Goal: Register for event/course

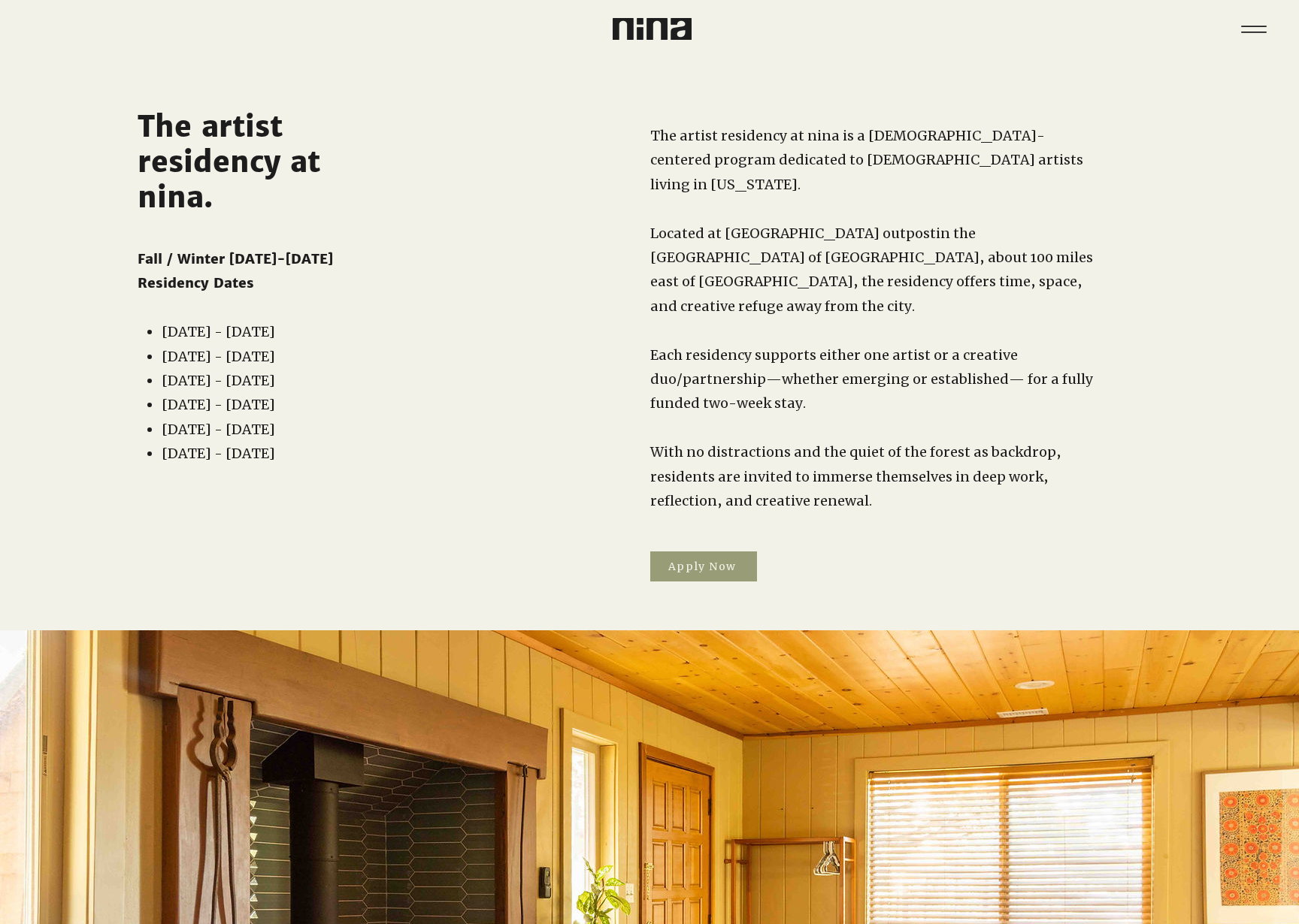
click at [698, 552] on span "Apply Now" at bounding box center [703, 566] width 106 height 30
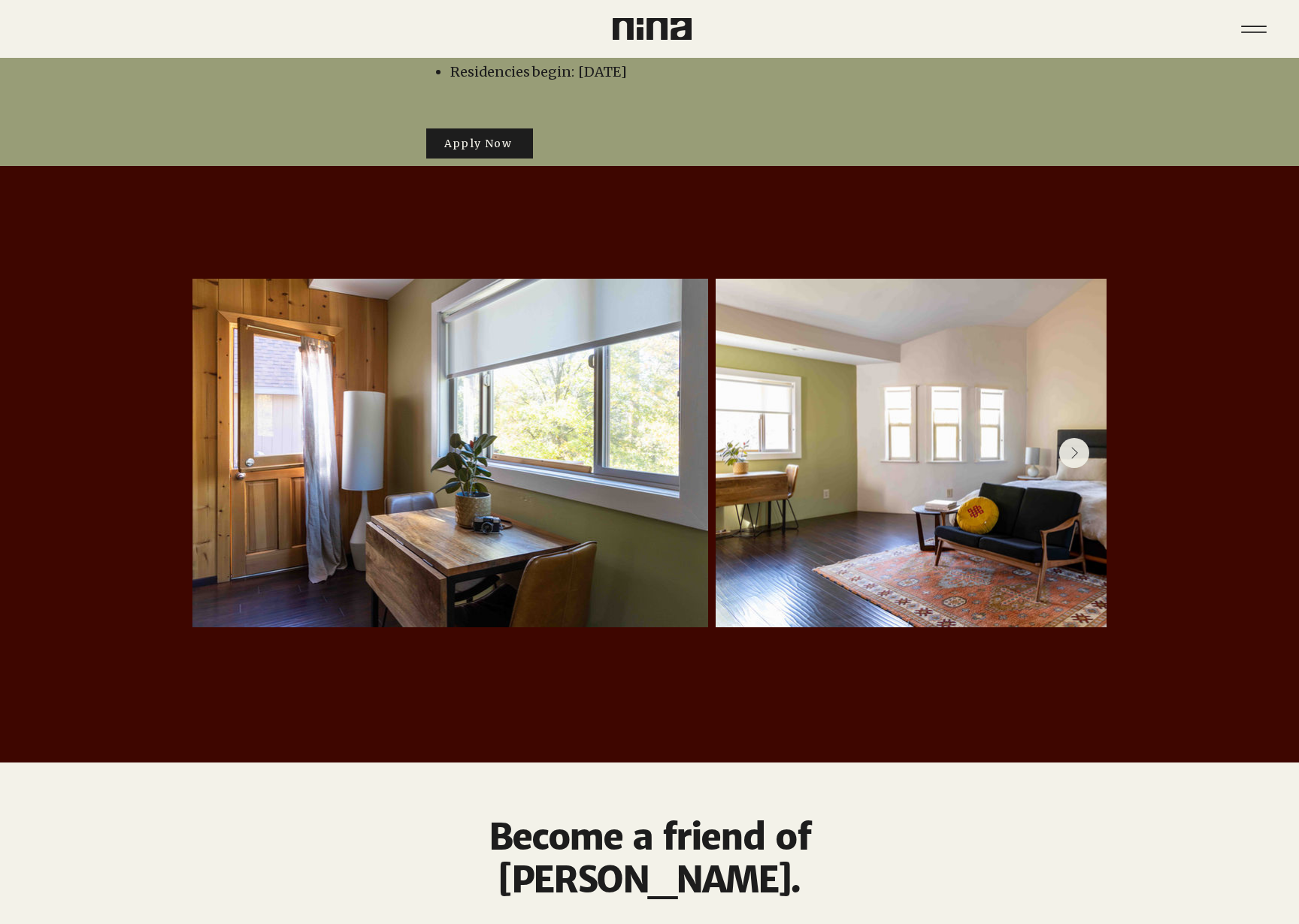
scroll to position [3010, 0]
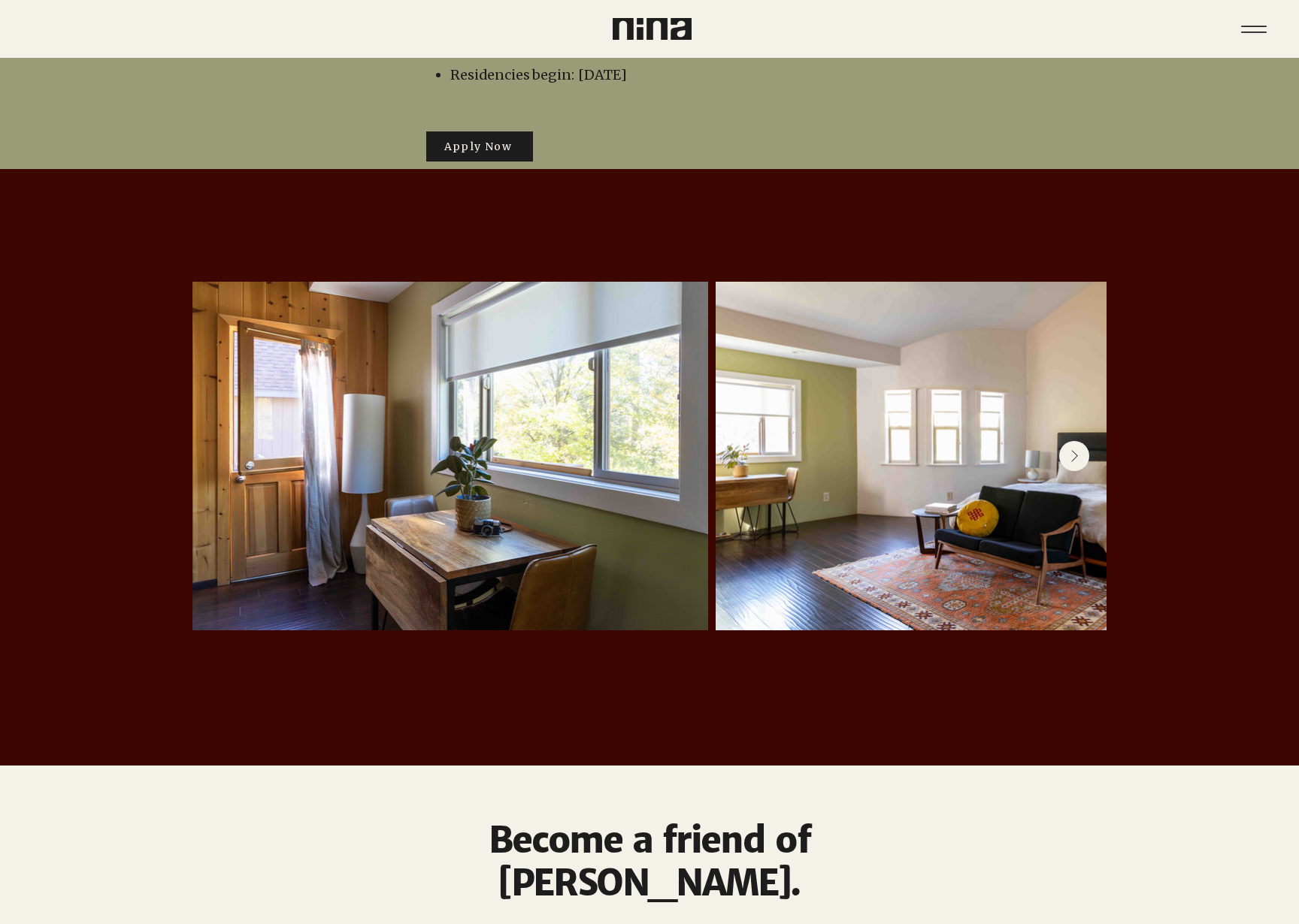
click at [1077, 450] on icon "Next Item" at bounding box center [1075, 456] width 8 height 13
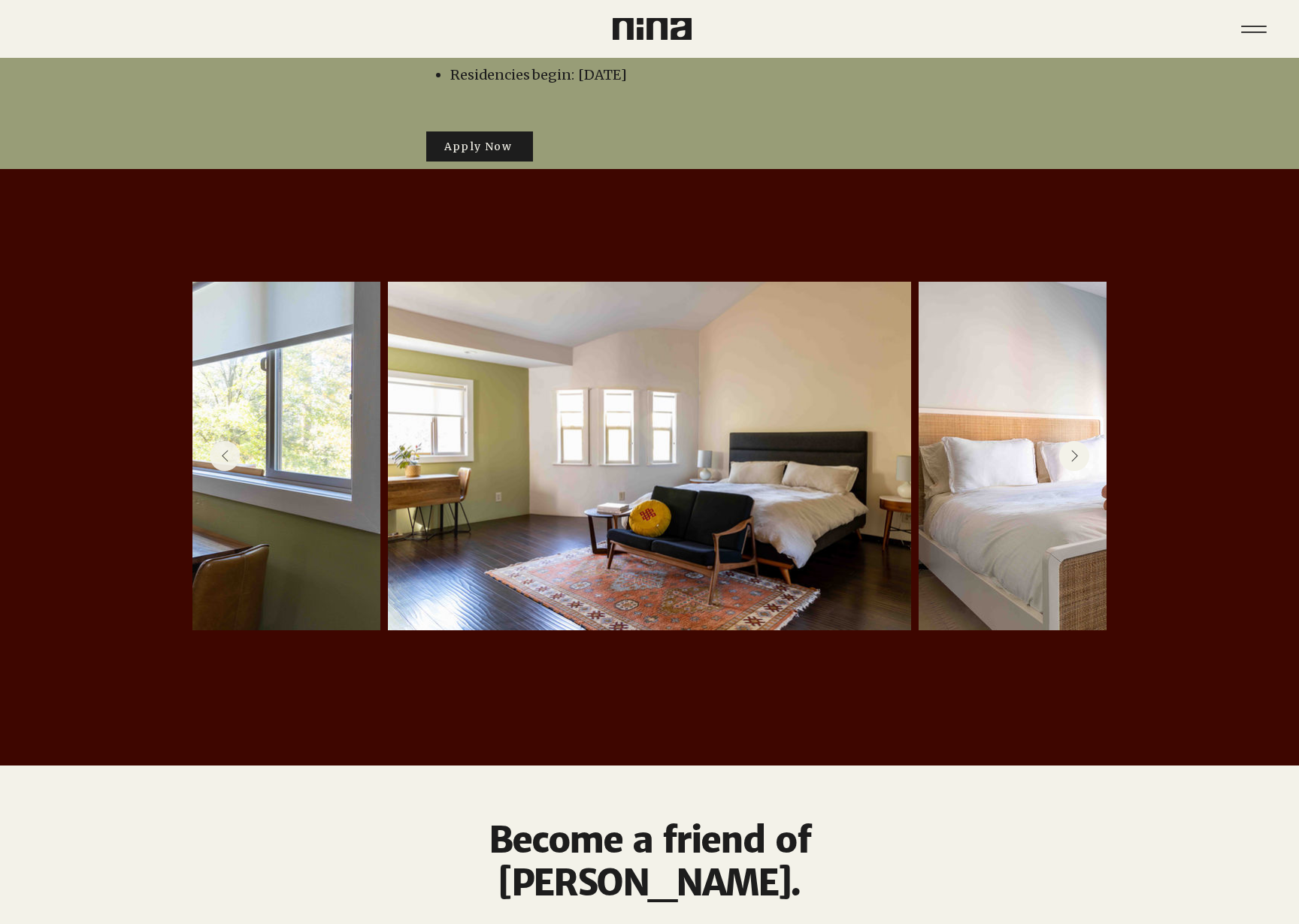
click at [1077, 450] on icon "Next Item" at bounding box center [1075, 456] width 8 height 13
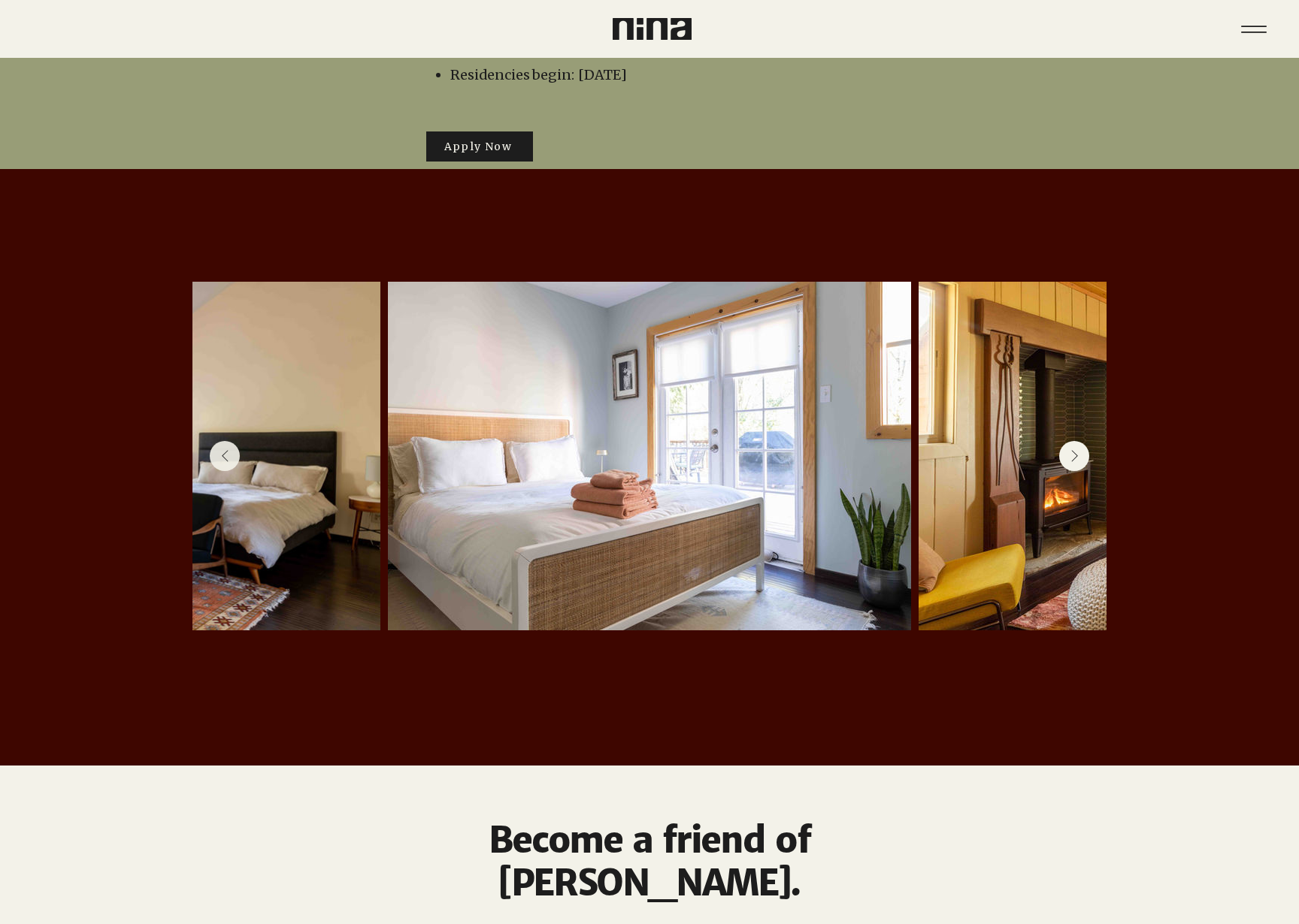
click at [1077, 450] on icon "Next Item" at bounding box center [1075, 456] width 8 height 13
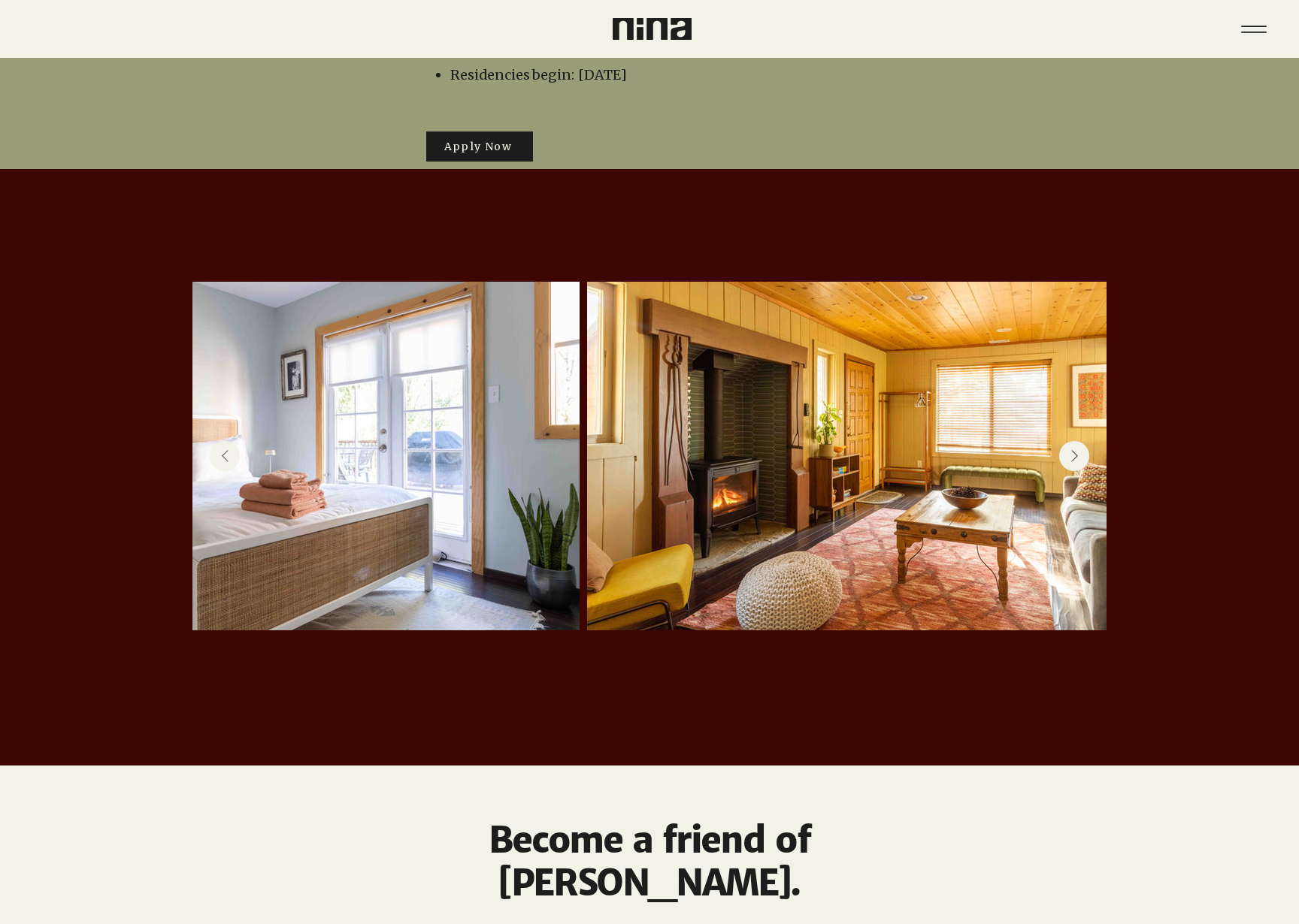
scroll to position [0, 1193]
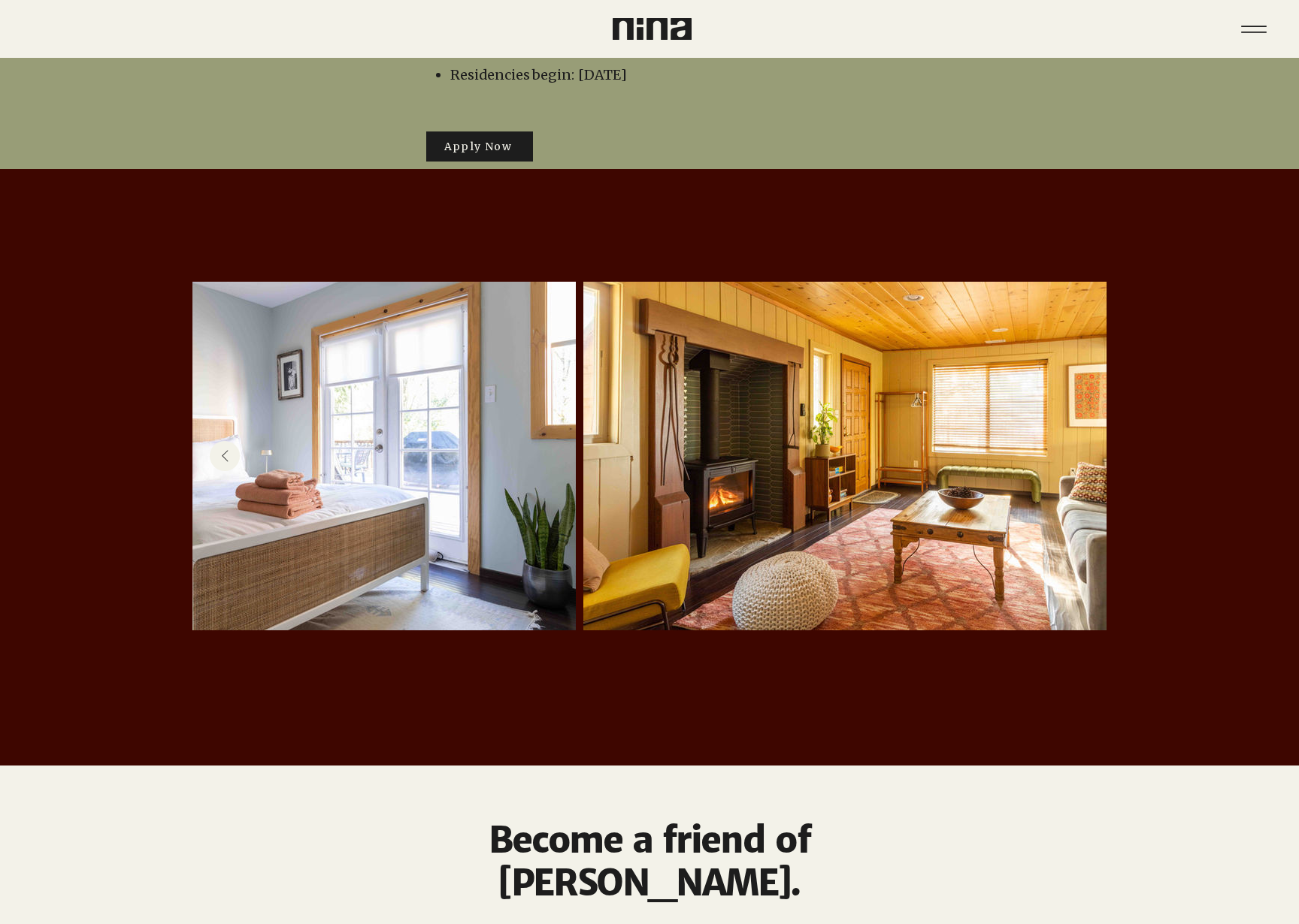
click at [231, 441] on button "Previous Item" at bounding box center [224, 455] width 30 height 30
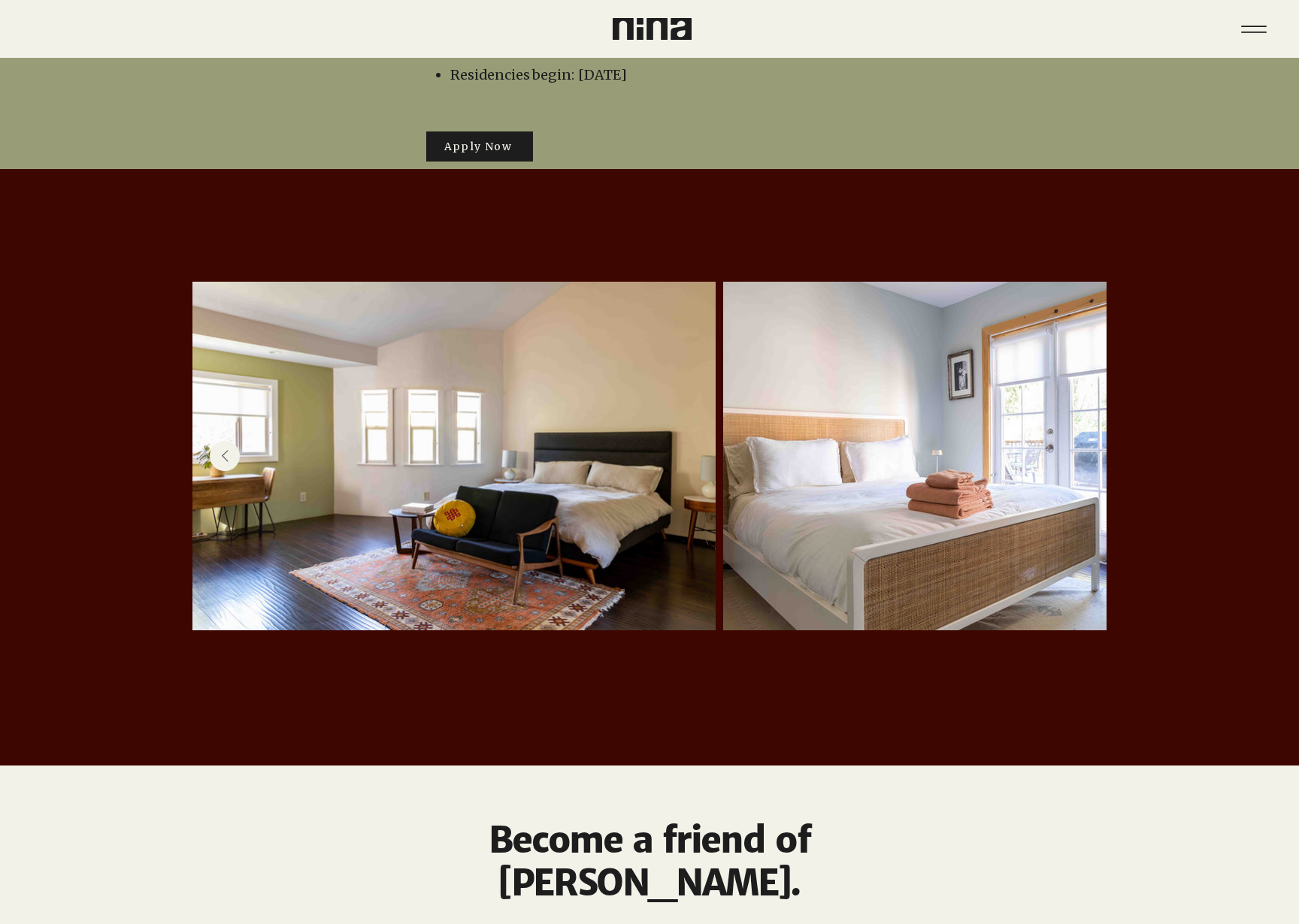
click at [231, 441] on button "Previous Item" at bounding box center [224, 455] width 30 height 30
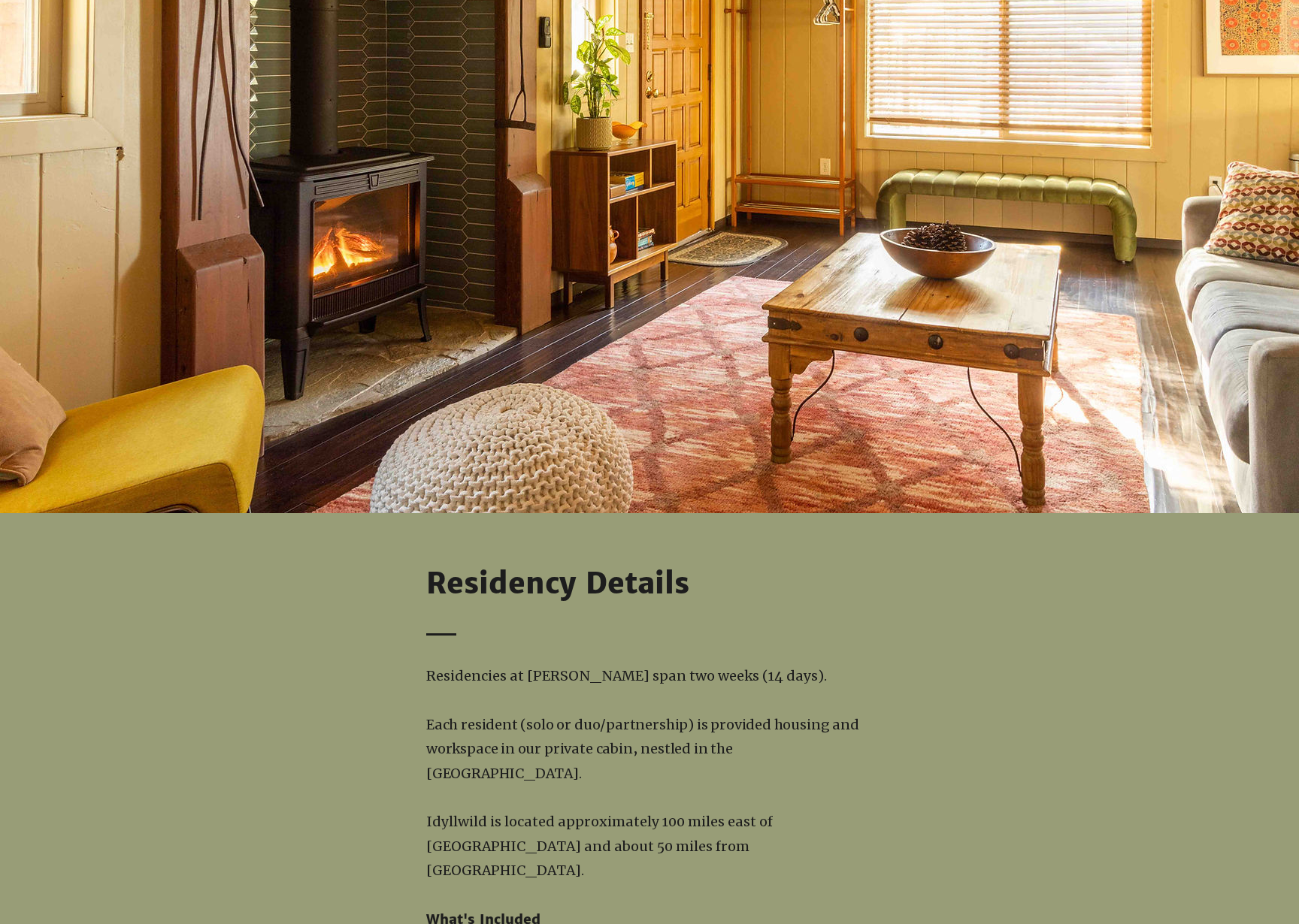
scroll to position [1171, 0]
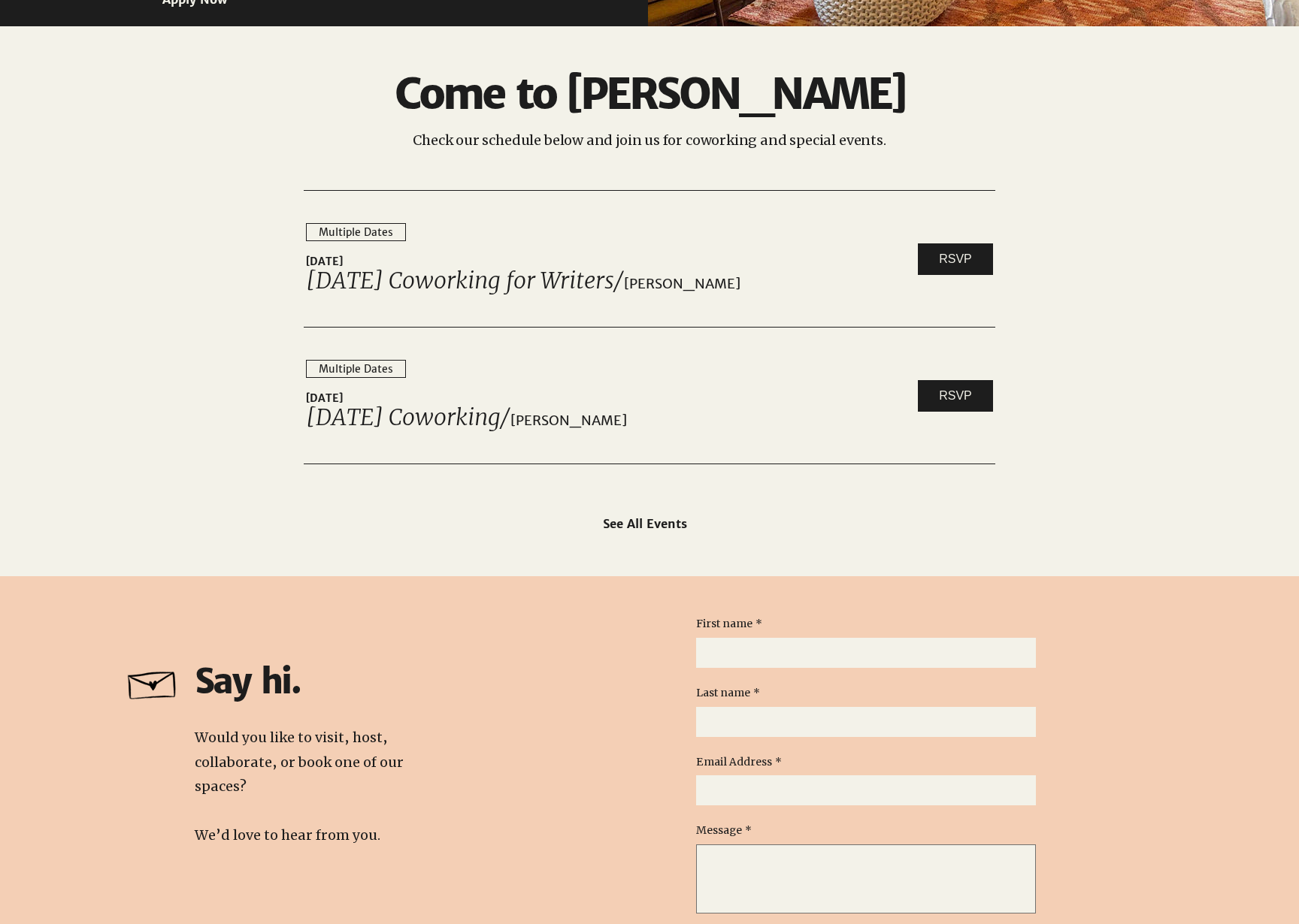
scroll to position [2268, 0]
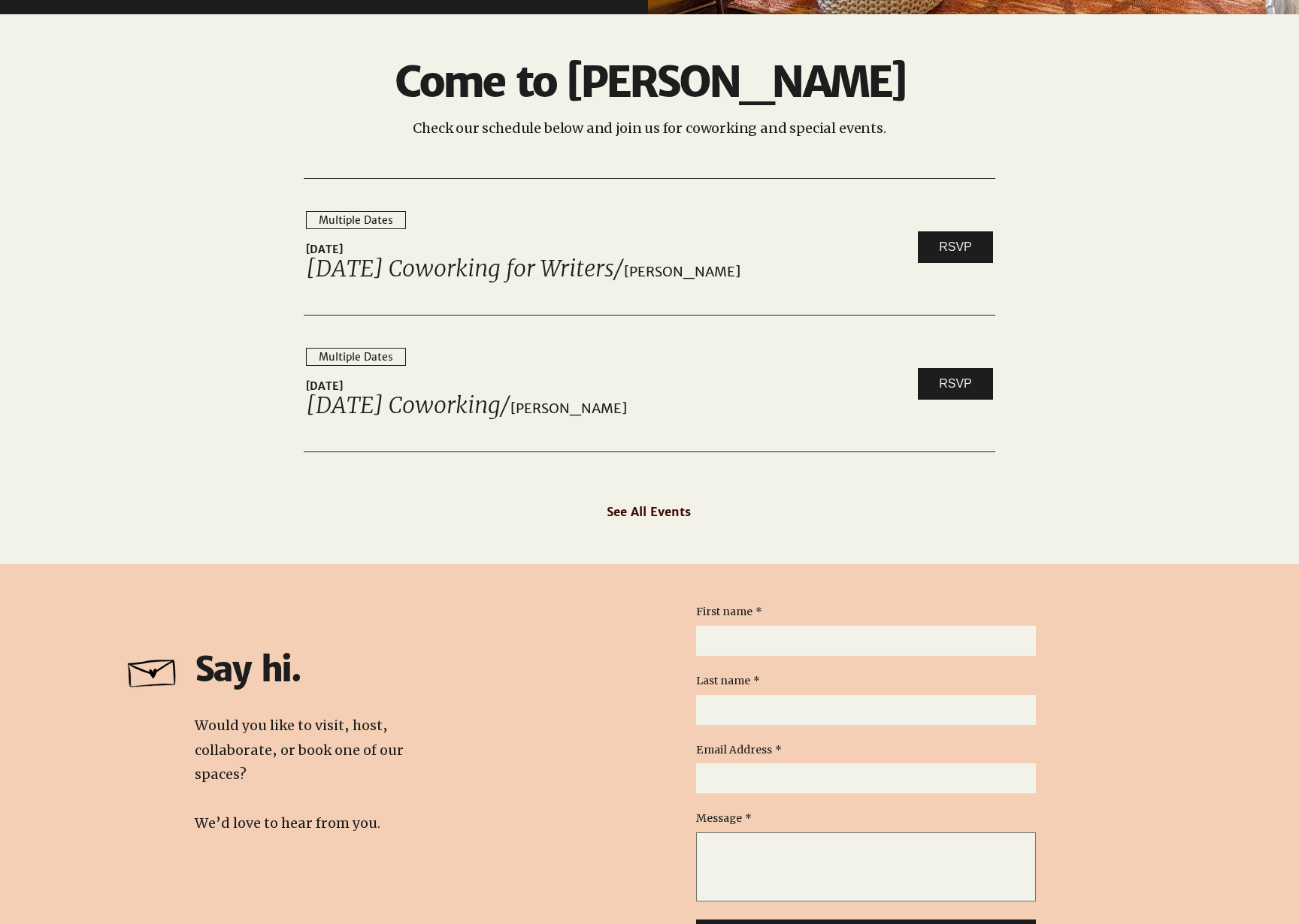
click at [670, 514] on span "See All Events" at bounding box center [648, 512] width 84 height 15
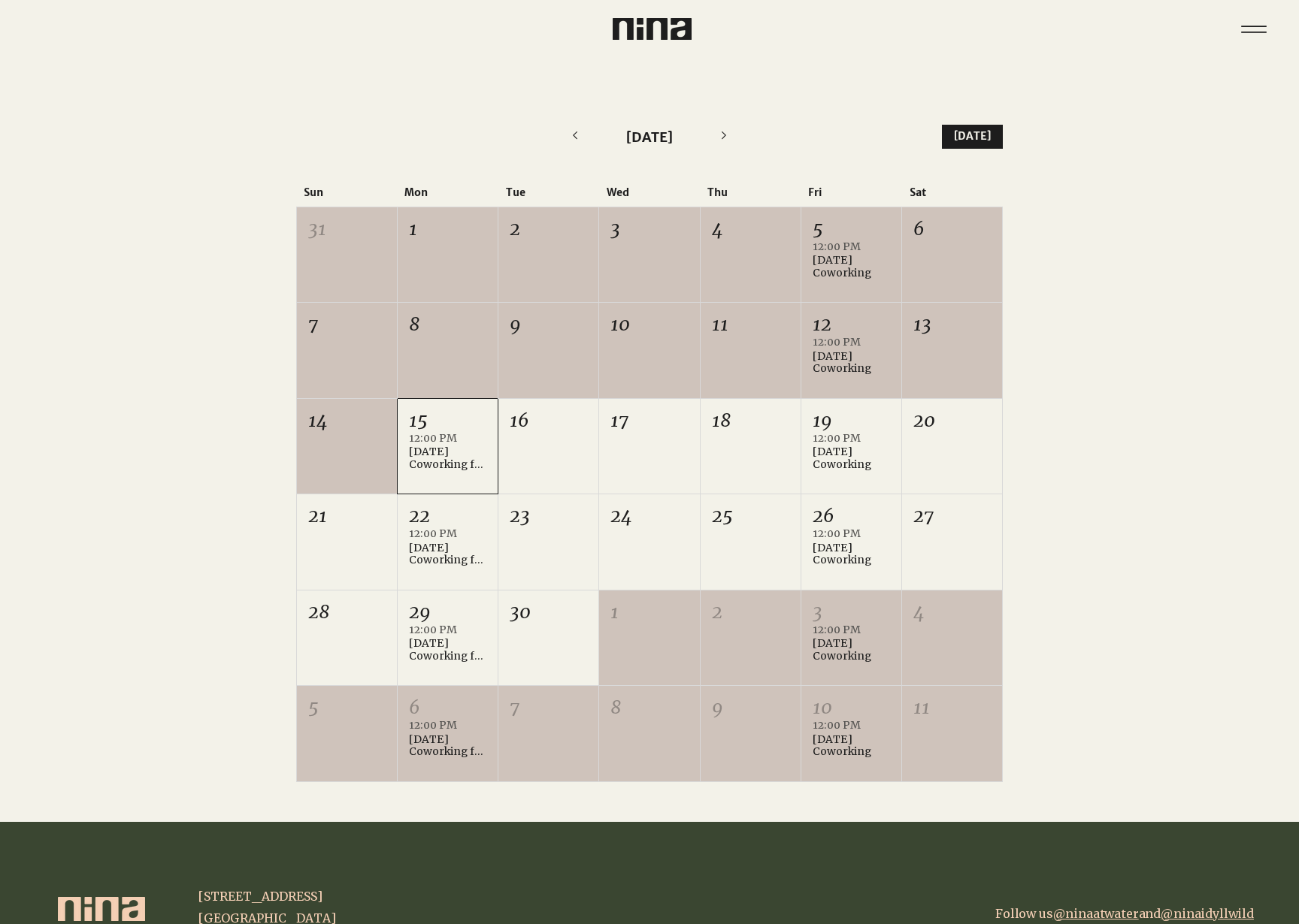
scroll to position [397, 0]
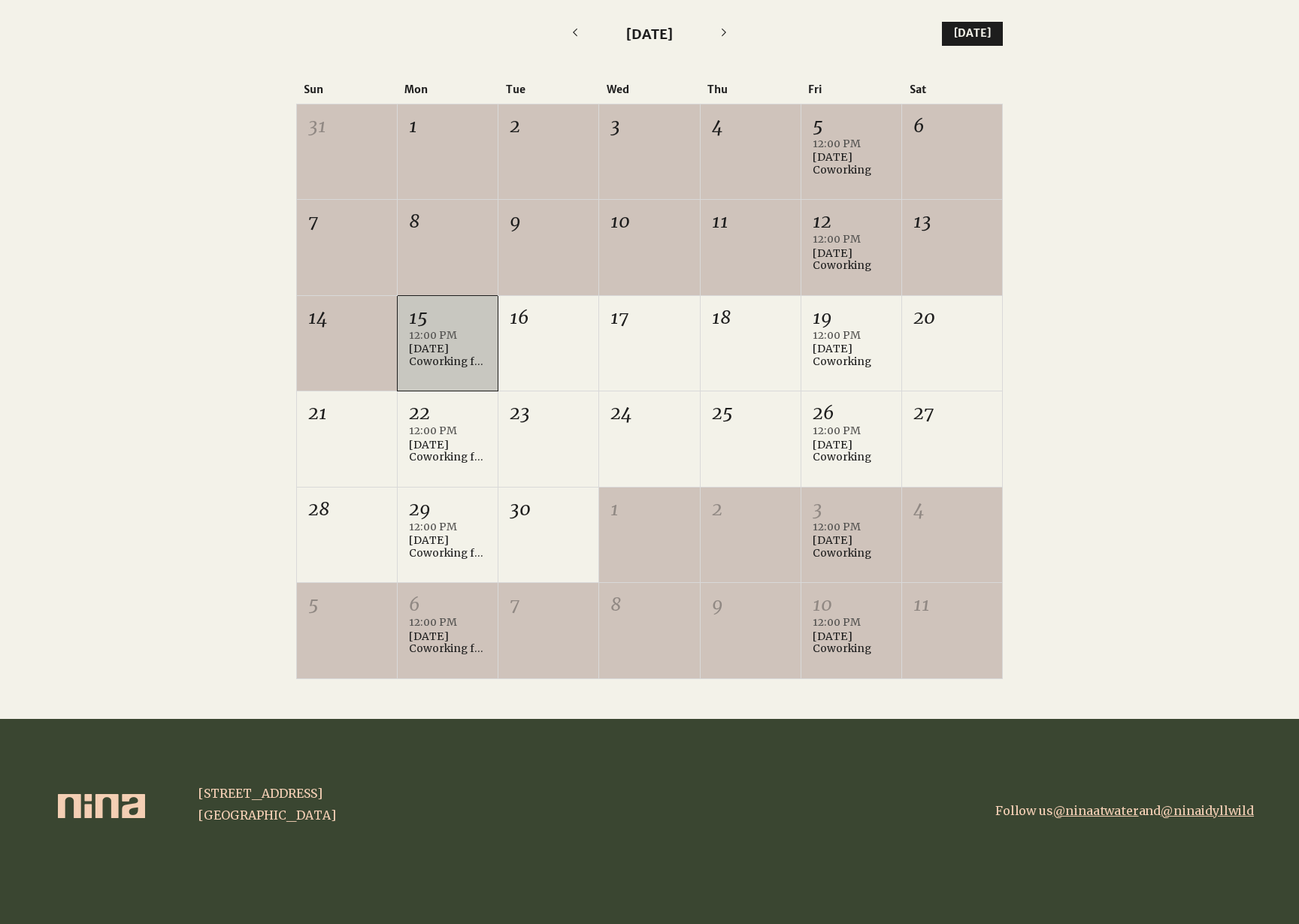
click at [434, 350] on div "[DATE] Coworking for Writers" at bounding box center [447, 355] width 77 height 25
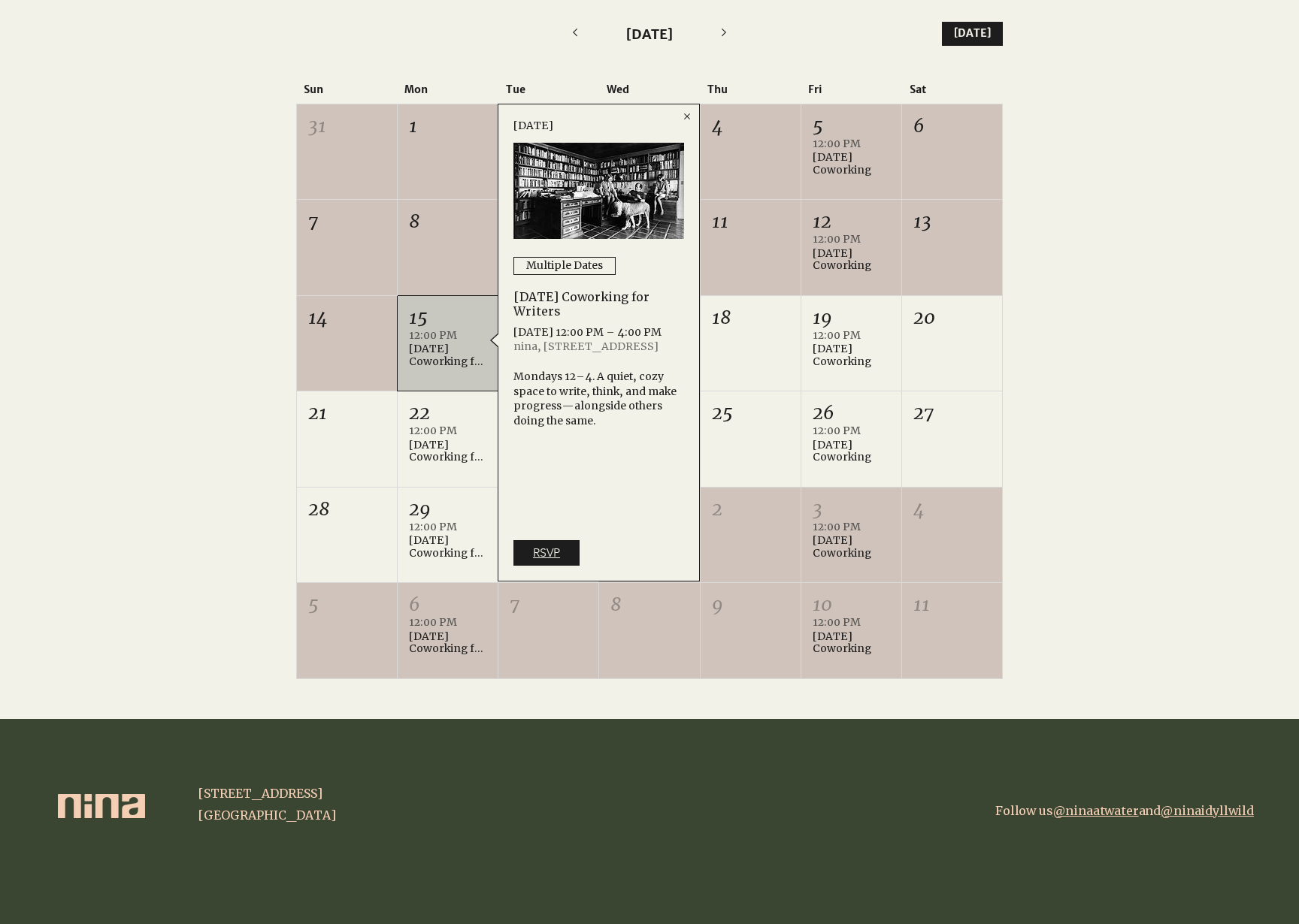
click at [542, 548] on span "RSVP" at bounding box center [546, 553] width 27 height 16
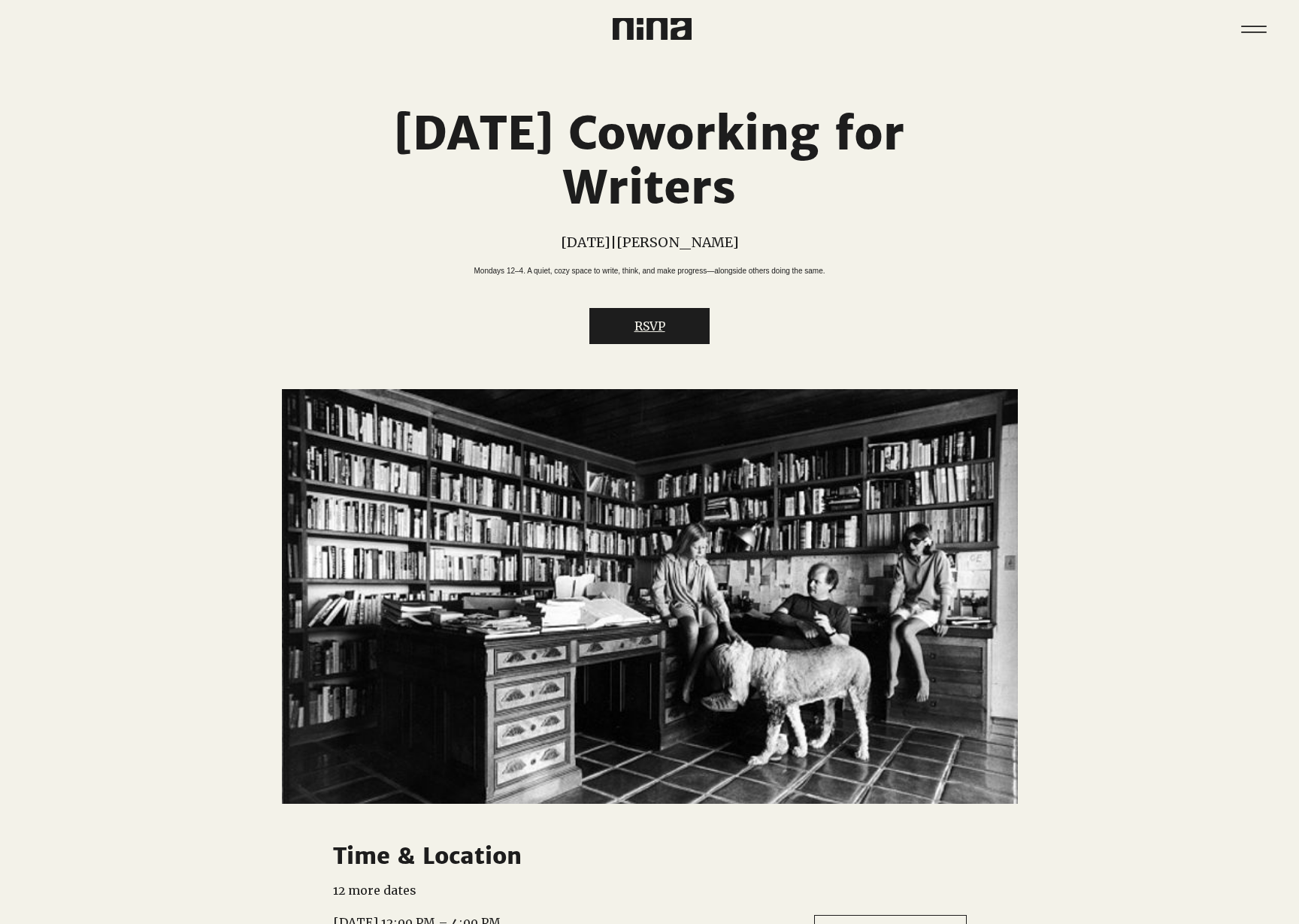
click at [644, 344] on button "RSVP" at bounding box center [649, 326] width 120 height 36
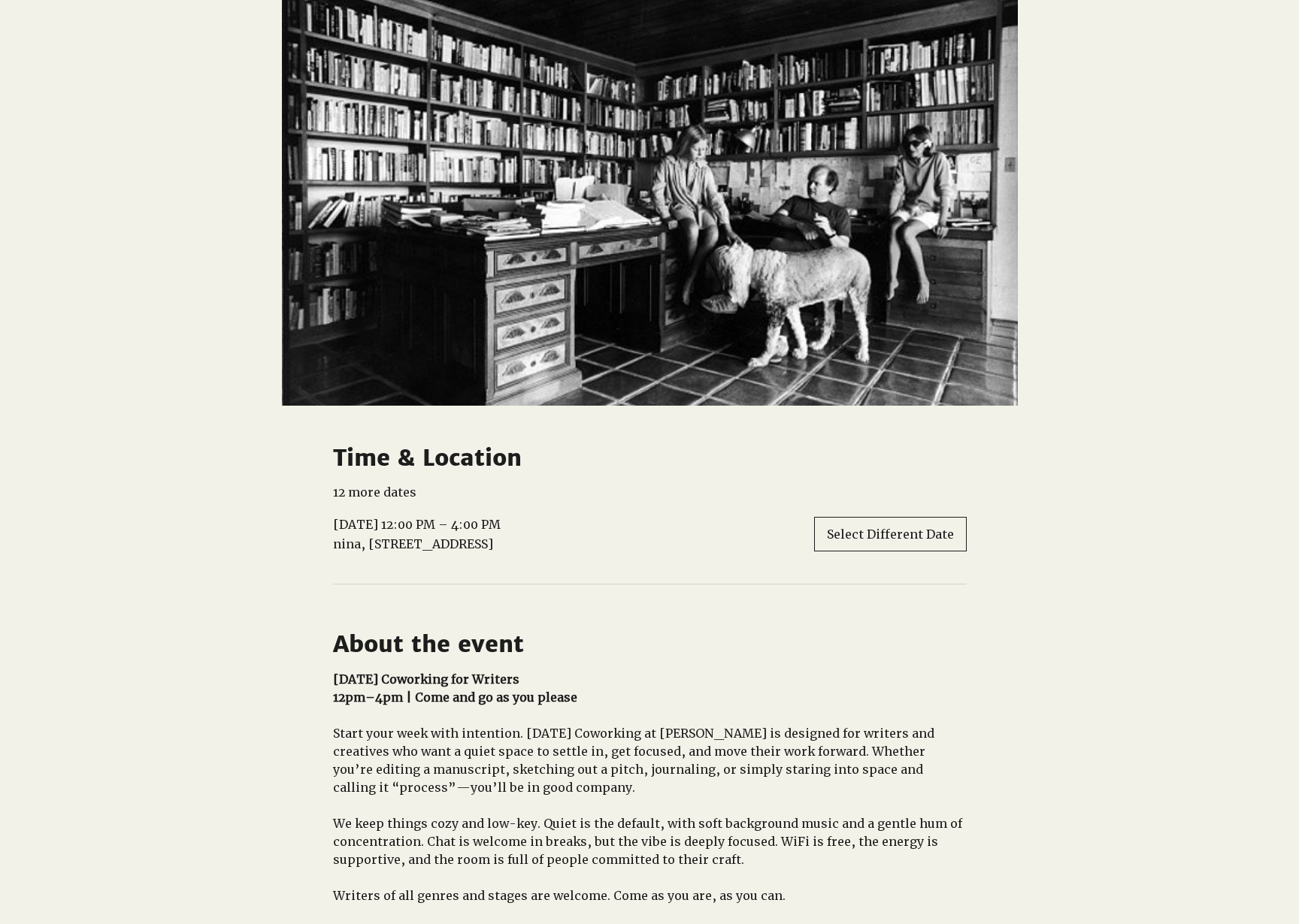
scroll to position [953, 0]
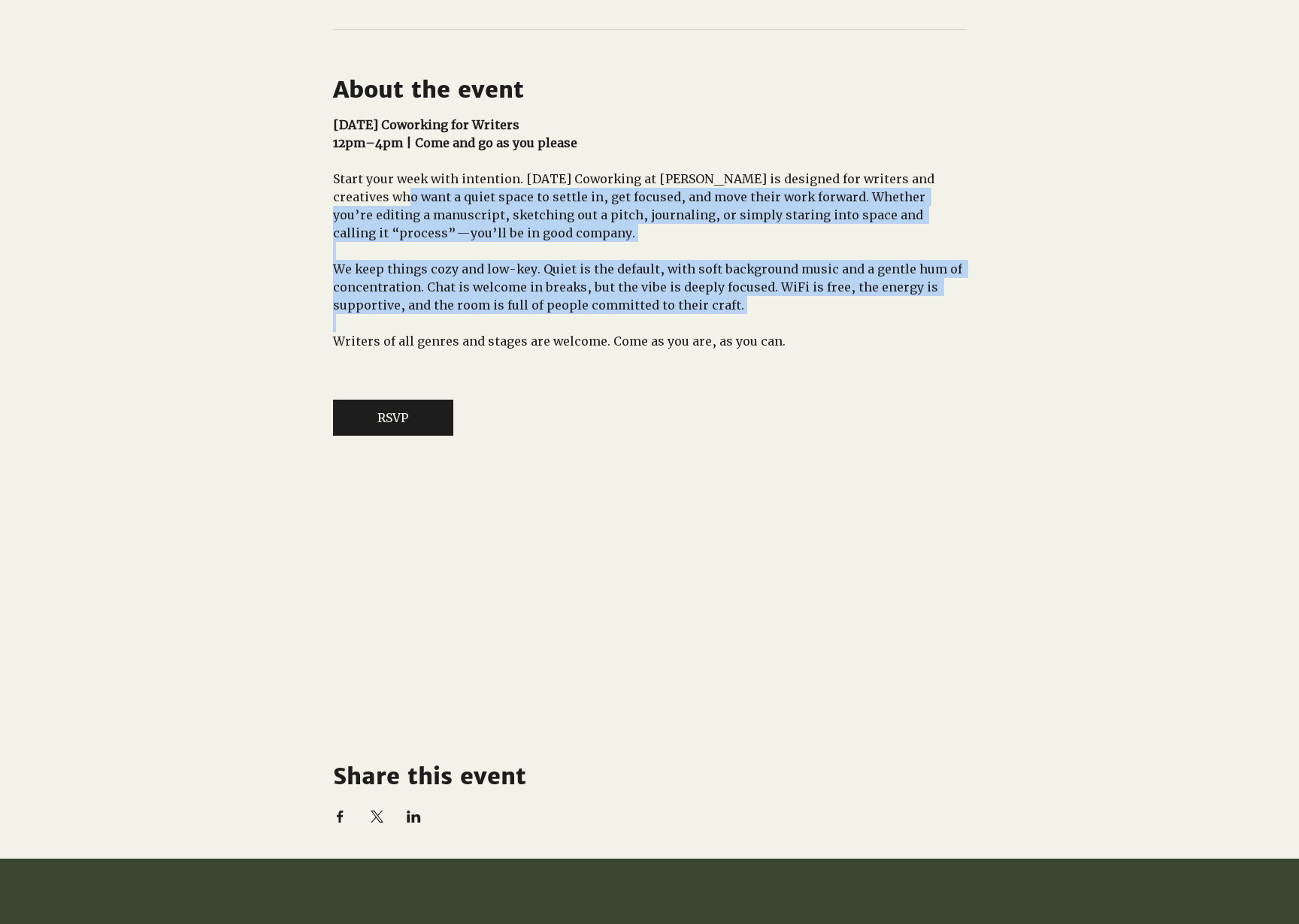
drag, startPoint x: 766, startPoint y: 345, endPoint x: 336, endPoint y: 227, distance: 445.9
click at [336, 227] on div "[DATE] Coworking for Writers 12pm–4pm | Come and go as you please Start your we…" at bounding box center [650, 242] width 634 height 253
click at [336, 227] on span "Start your week with intention. [DATE] Coworking at [PERSON_NAME] is designed f…" at bounding box center [635, 206] width 604 height 69
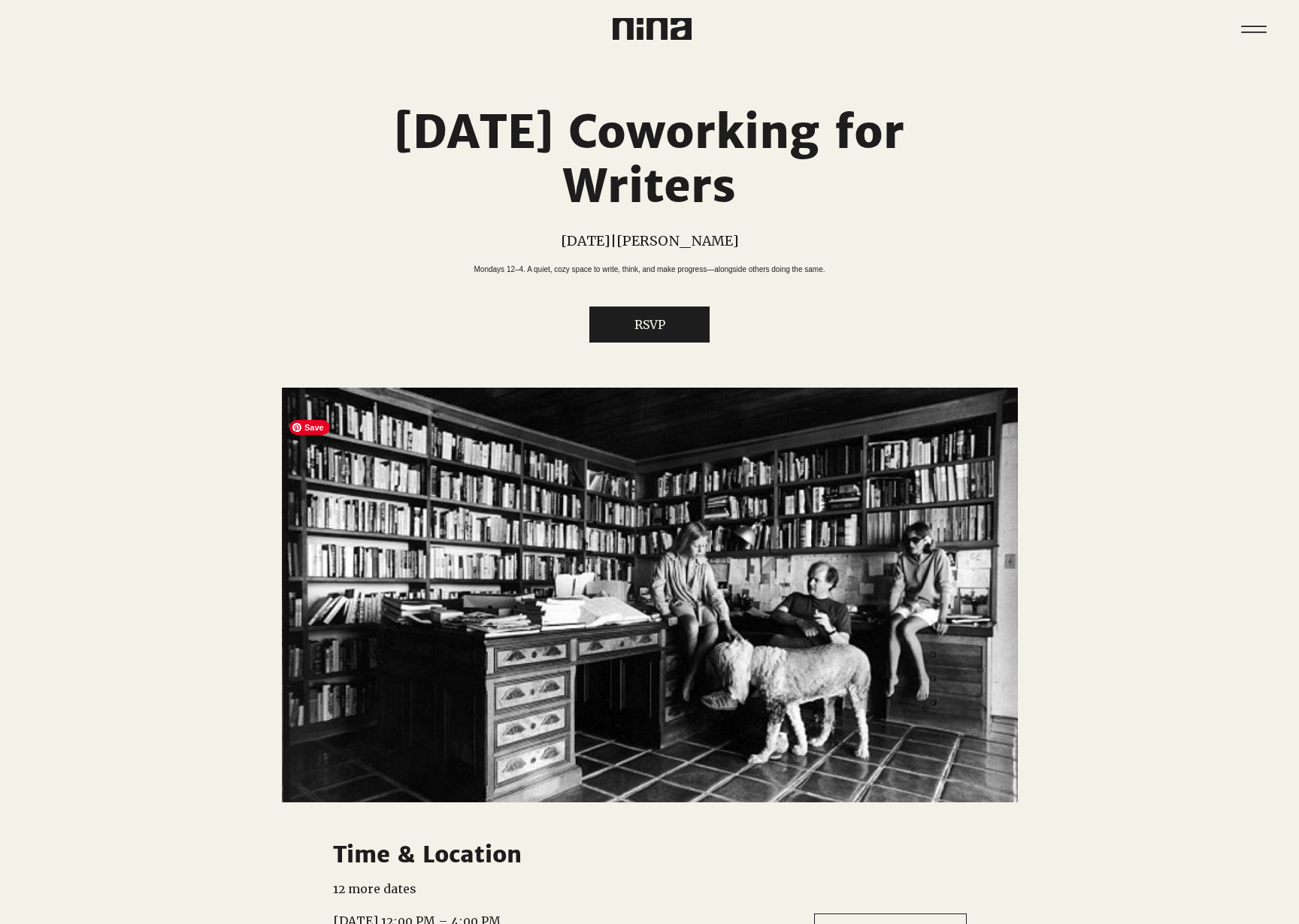
scroll to position [0, 0]
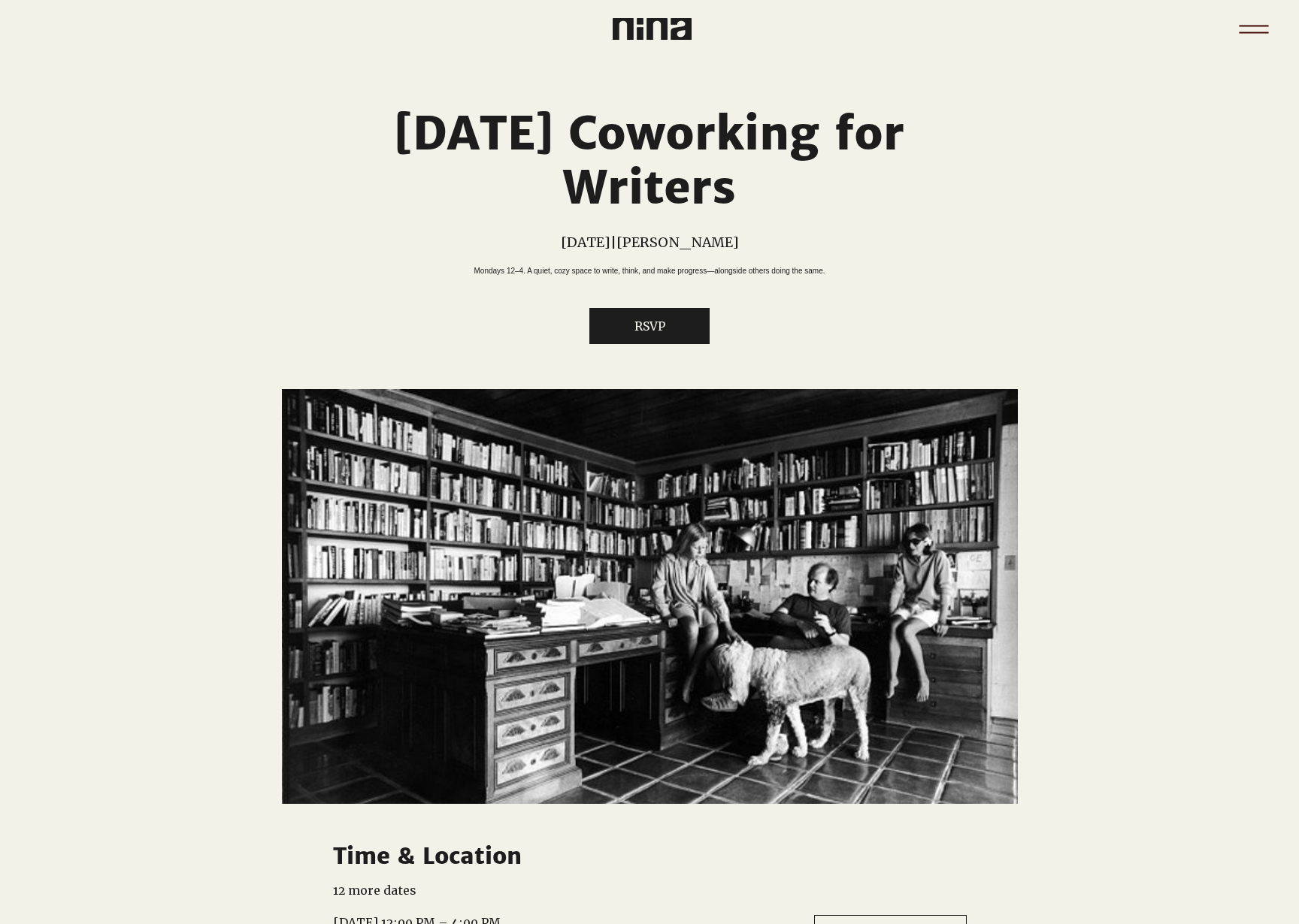
click at [1254, 32] on icon "Menu" at bounding box center [1254, 32] width 29 height 2
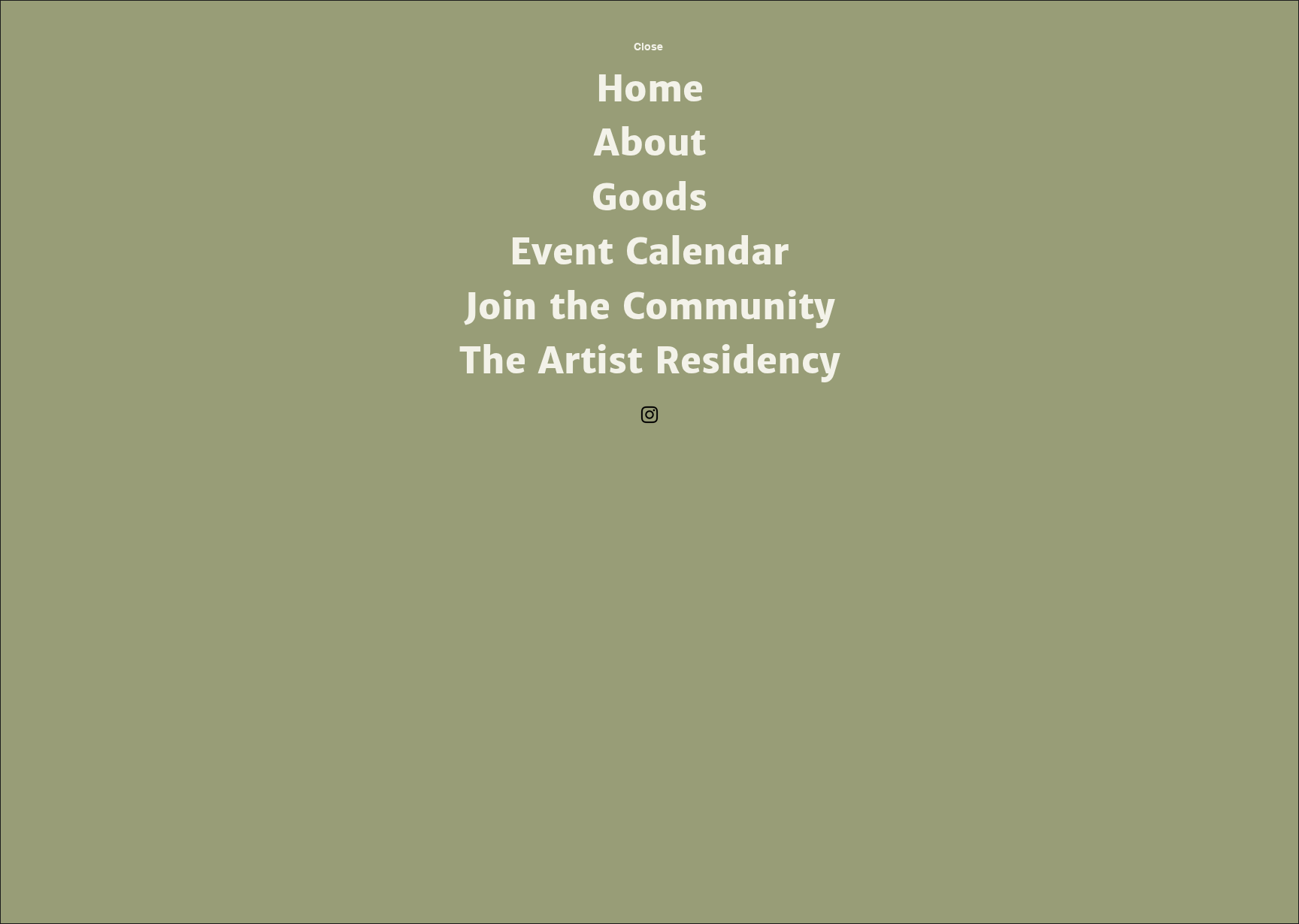
click at [650, 139] on link "About" at bounding box center [649, 143] width 392 height 54
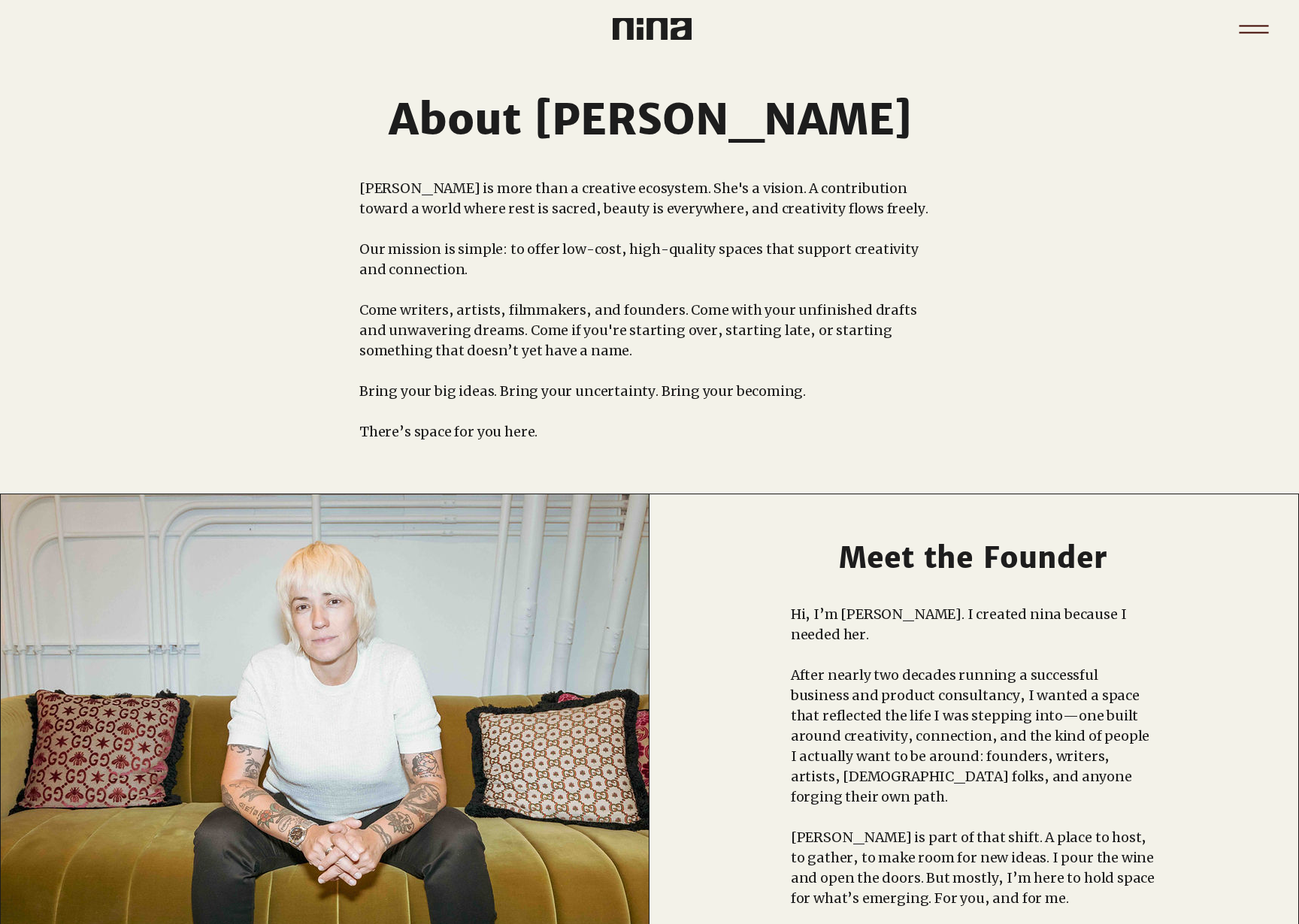
click at [1266, 17] on icon "Menu" at bounding box center [1254, 29] width 52 height 52
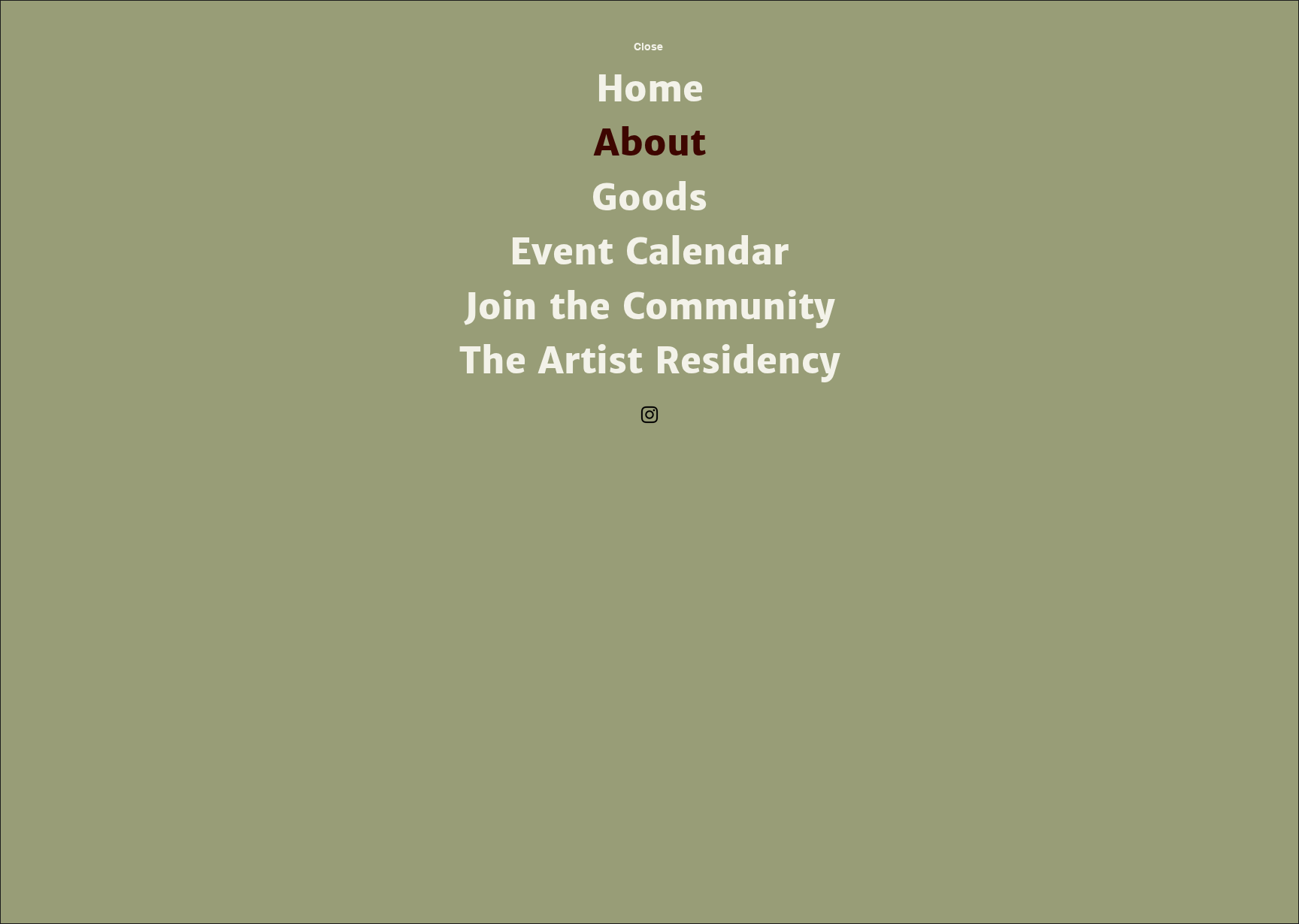
click at [644, 198] on link "Goods" at bounding box center [649, 198] width 392 height 54
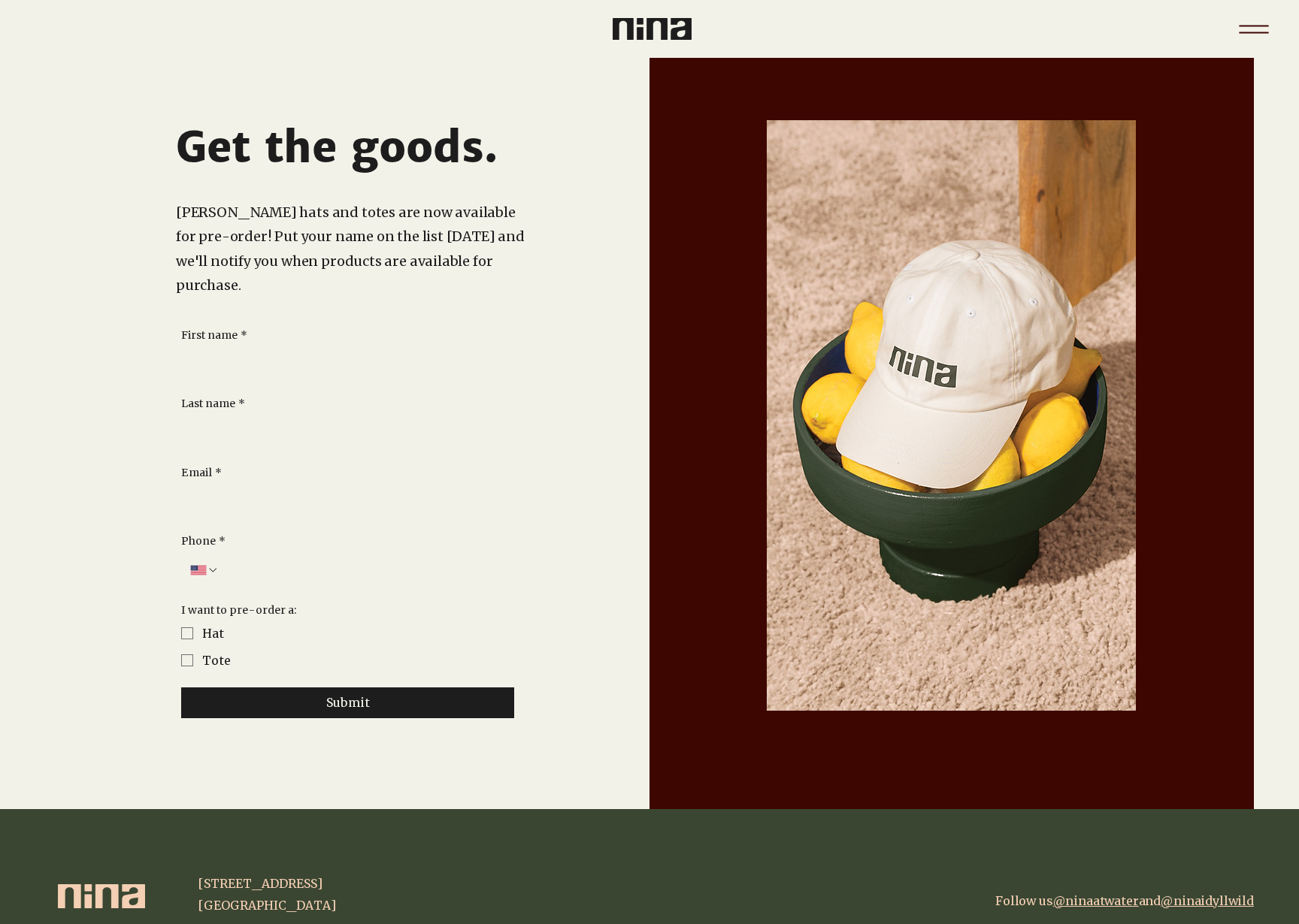
click at [1245, 27] on icon "Menu" at bounding box center [1254, 29] width 52 height 52
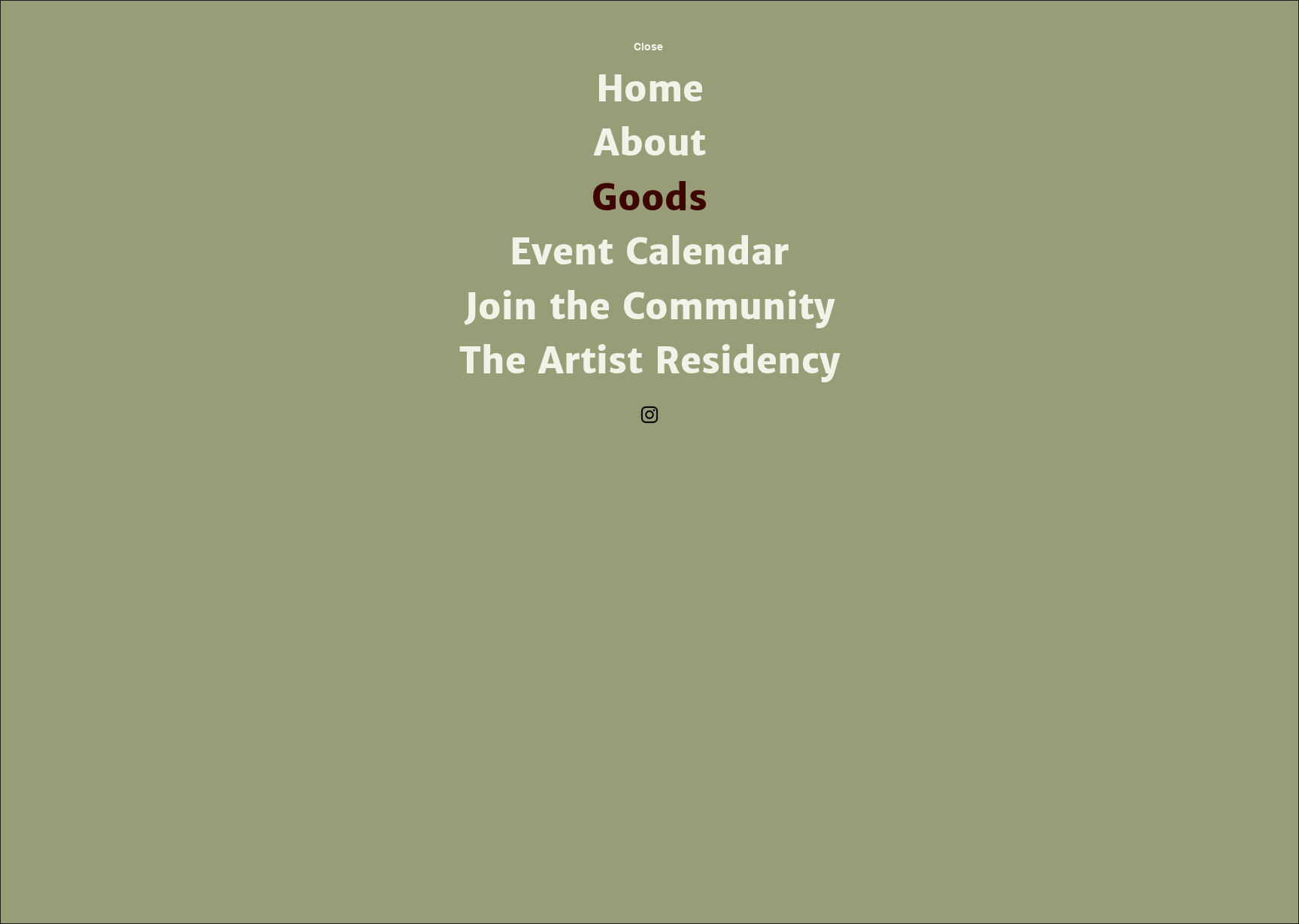
click at [689, 302] on link "Join the Community" at bounding box center [649, 307] width 392 height 54
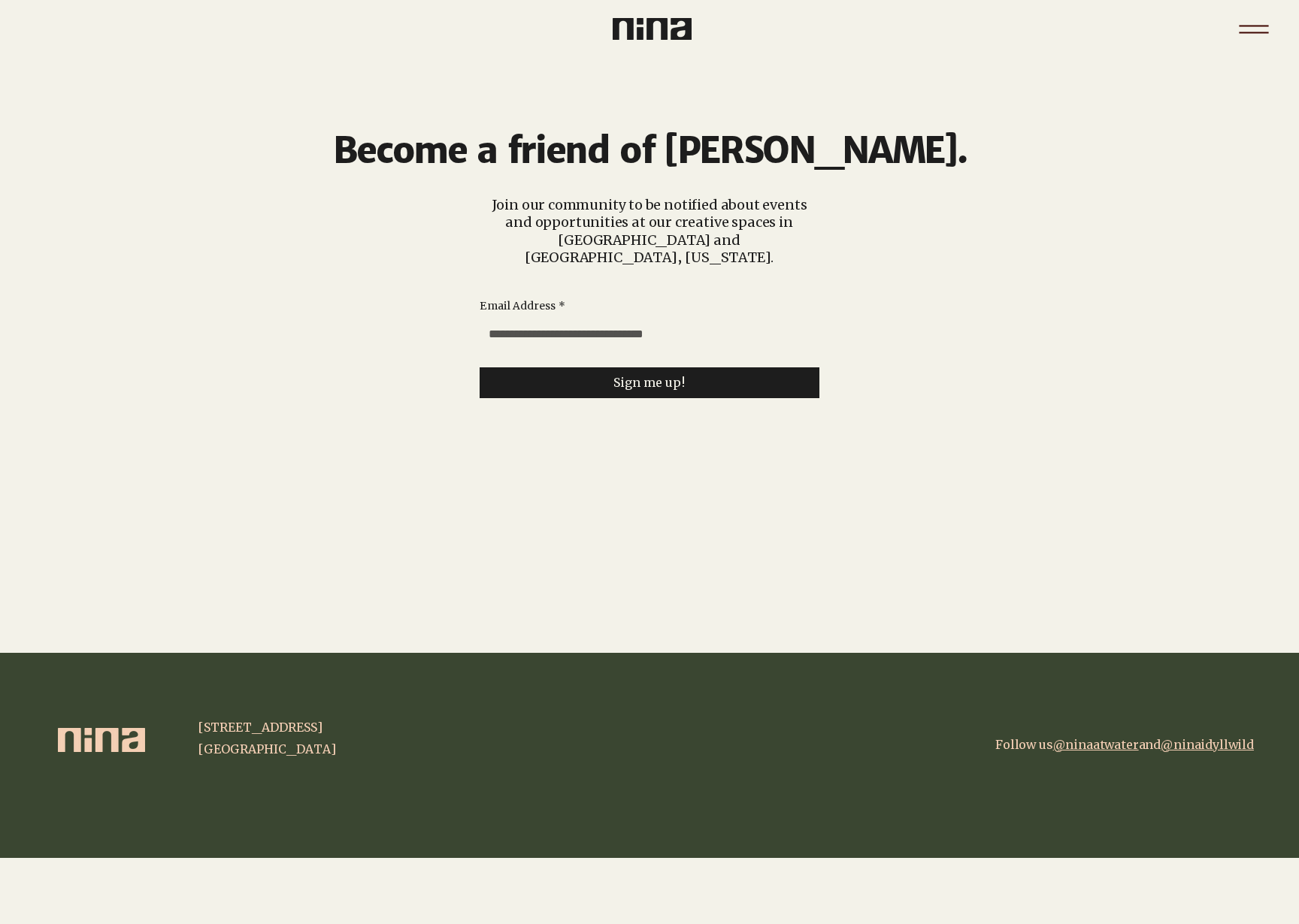
click at [1243, 35] on icon "Menu" at bounding box center [1254, 29] width 52 height 52
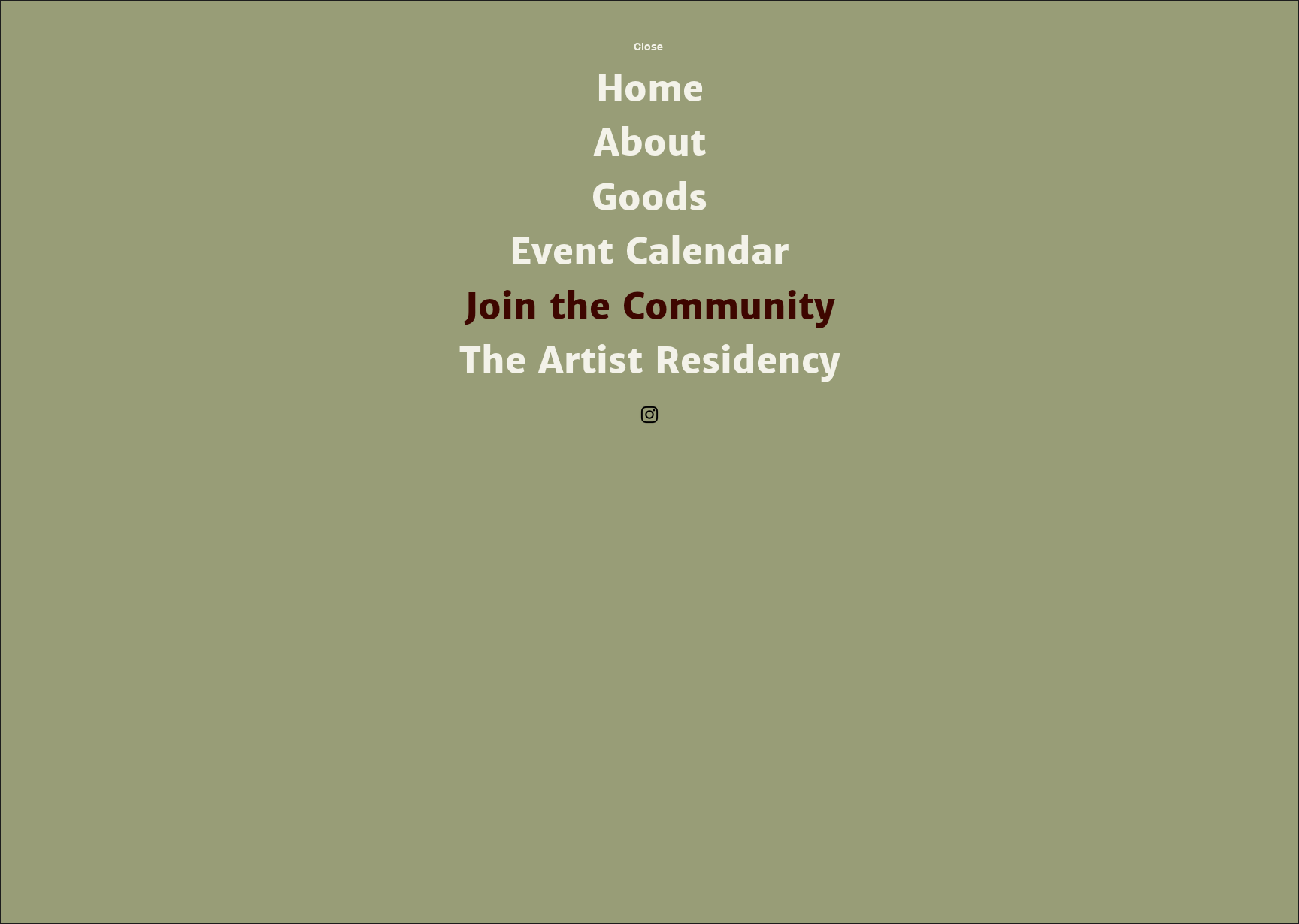
click at [651, 410] on img "Instagram" at bounding box center [649, 415] width 22 height 22
